Goal: Ask a question

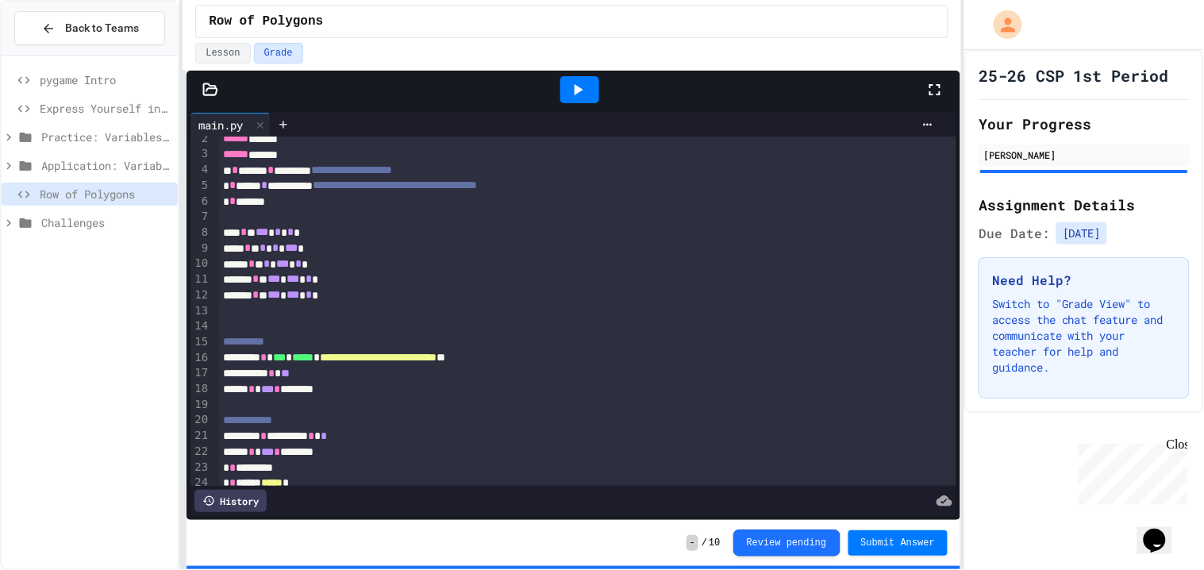
scroll to position [26, 0]
click at [591, 92] on div at bounding box center [579, 89] width 39 height 27
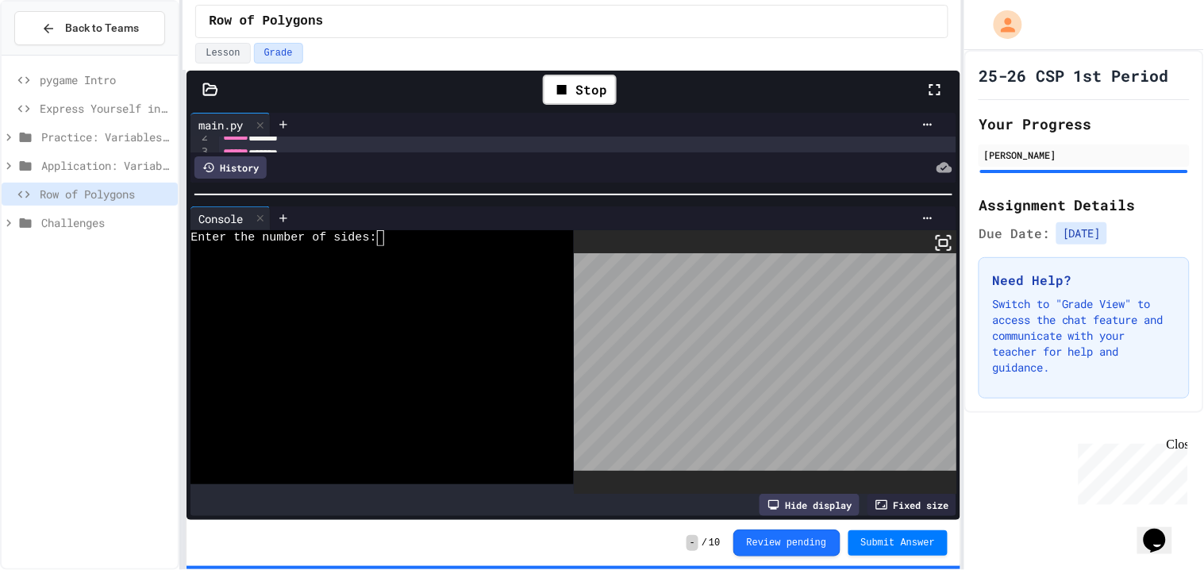
click at [801, 190] on div at bounding box center [574, 195] width 774 height 16
click at [387, 235] on textarea "Terminal input" at bounding box center [384, 238] width 7 height 16
click at [553, 90] on icon at bounding box center [561, 89] width 19 height 19
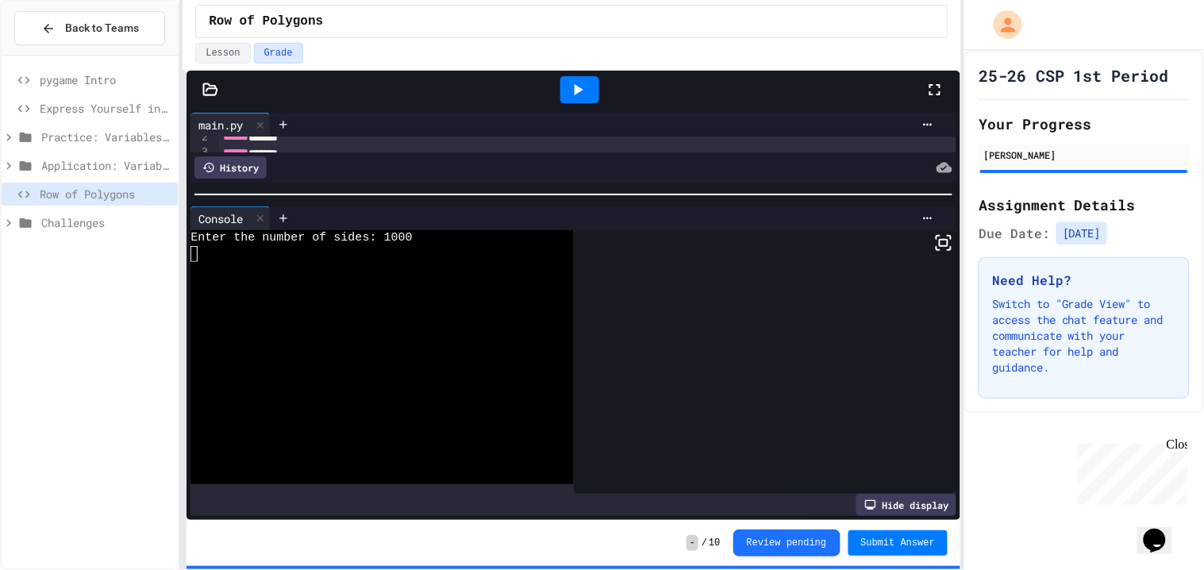
click at [566, 94] on div at bounding box center [579, 89] width 39 height 27
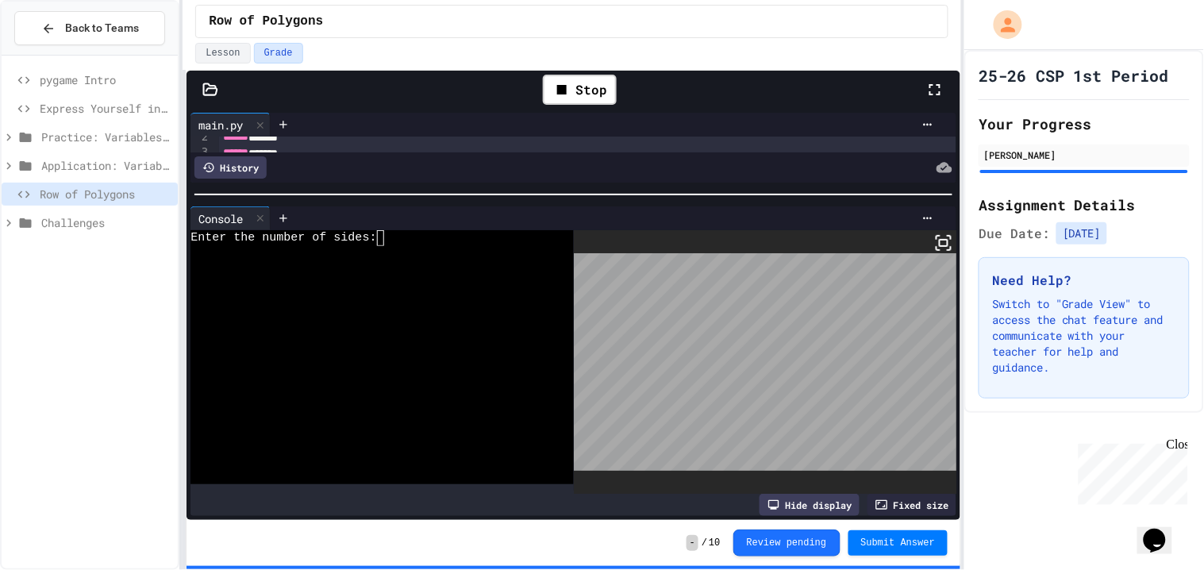
click at [387, 239] on textarea "Terminal input" at bounding box center [384, 238] width 7 height 16
drag, startPoint x: 739, startPoint y: 202, endPoint x: 697, endPoint y: 56, distance: 152.0
click at [697, 56] on div "**********" at bounding box center [572, 285] width 779 height 570
click at [943, 244] on icon at bounding box center [943, 242] width 19 height 19
